Goal: Task Accomplishment & Management: Manage account settings

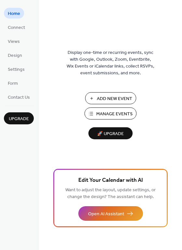
click at [128, 111] on span "Manage Events" at bounding box center [114, 114] width 36 height 7
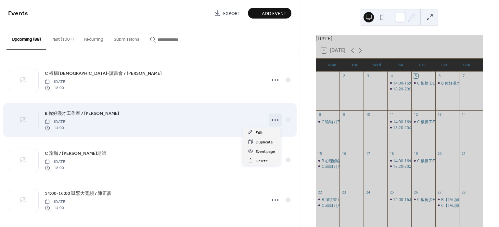
click at [275, 119] on circle at bounding box center [275, 119] width 1 height 1
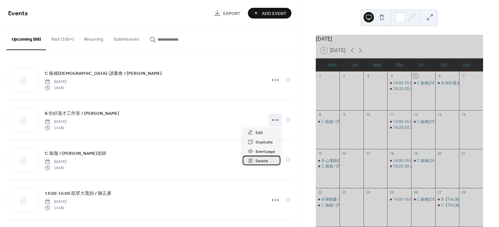
click at [258, 160] on span "Delete" at bounding box center [262, 161] width 12 height 7
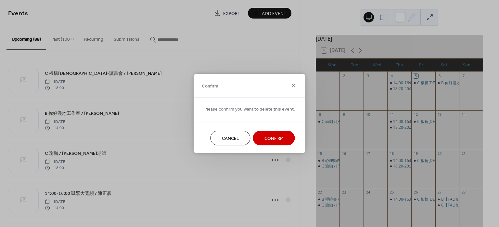
click at [276, 137] on span "Confirm" at bounding box center [274, 138] width 19 height 7
